Goal: Task Accomplishment & Management: Use online tool/utility

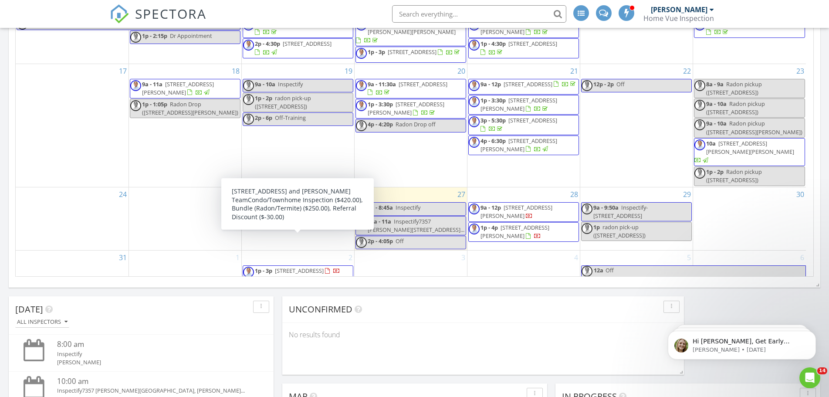
click at [325, 268] on div at bounding box center [328, 271] width 7 height 7
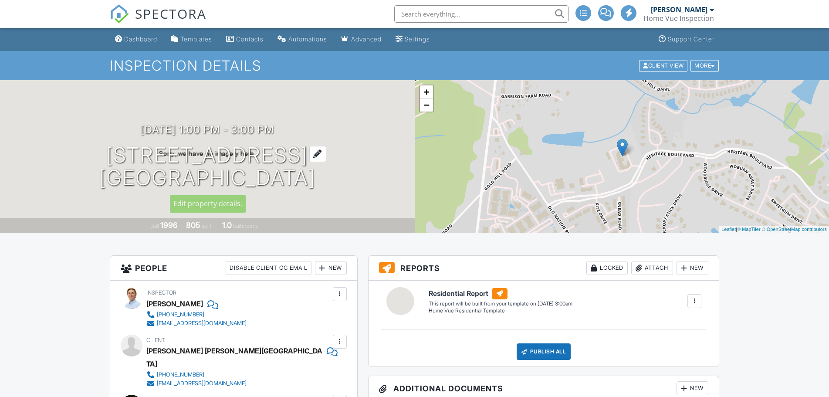
click at [146, 156] on h1 "211 Heritage Blvd 301 Fort Mill, SC 29715" at bounding box center [207, 167] width 216 height 46
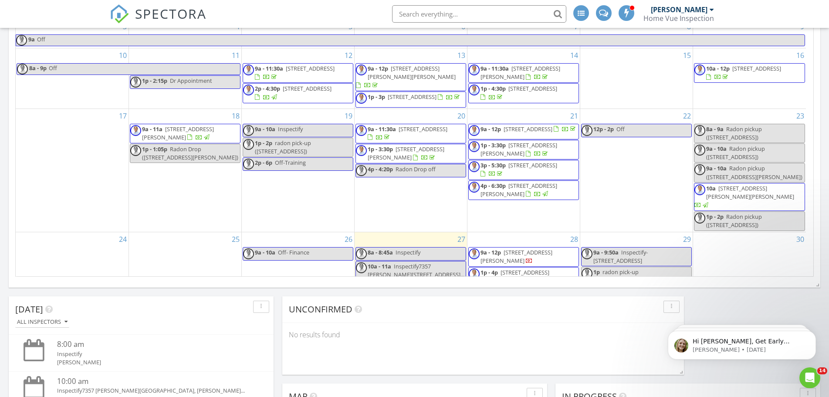
scroll to position [92, 0]
